Goal: Share content: Share content

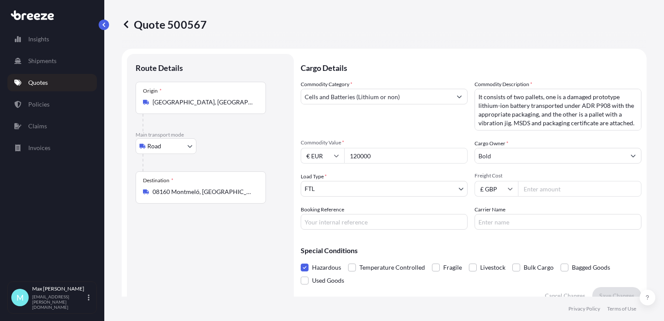
select select "Road"
select select "2"
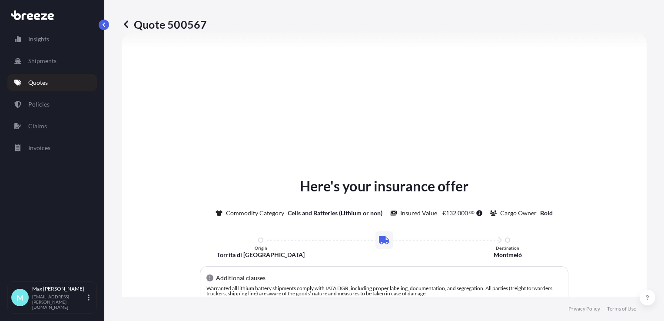
scroll to position [275, 0]
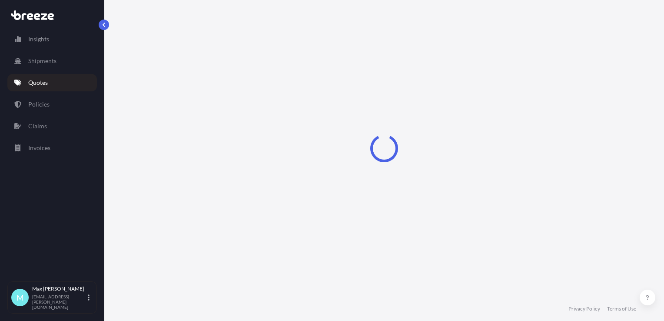
select select "Road"
select select "2"
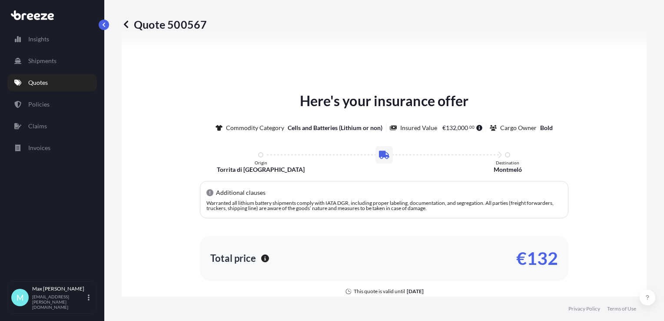
scroll to position [414, 0]
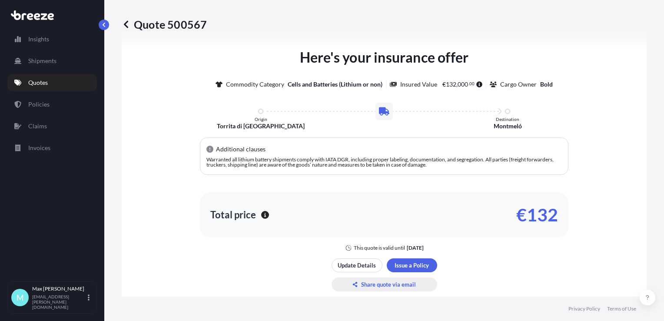
click at [403, 284] on p "Share quote via email" at bounding box center [388, 284] width 55 height 9
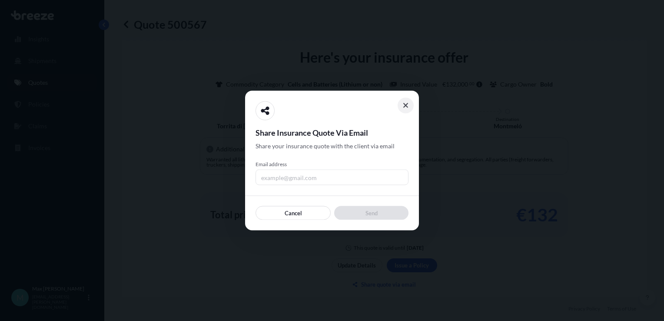
click at [404, 103] on icon at bounding box center [406, 105] width 5 height 5
